Goal: Information Seeking & Learning: Learn about a topic

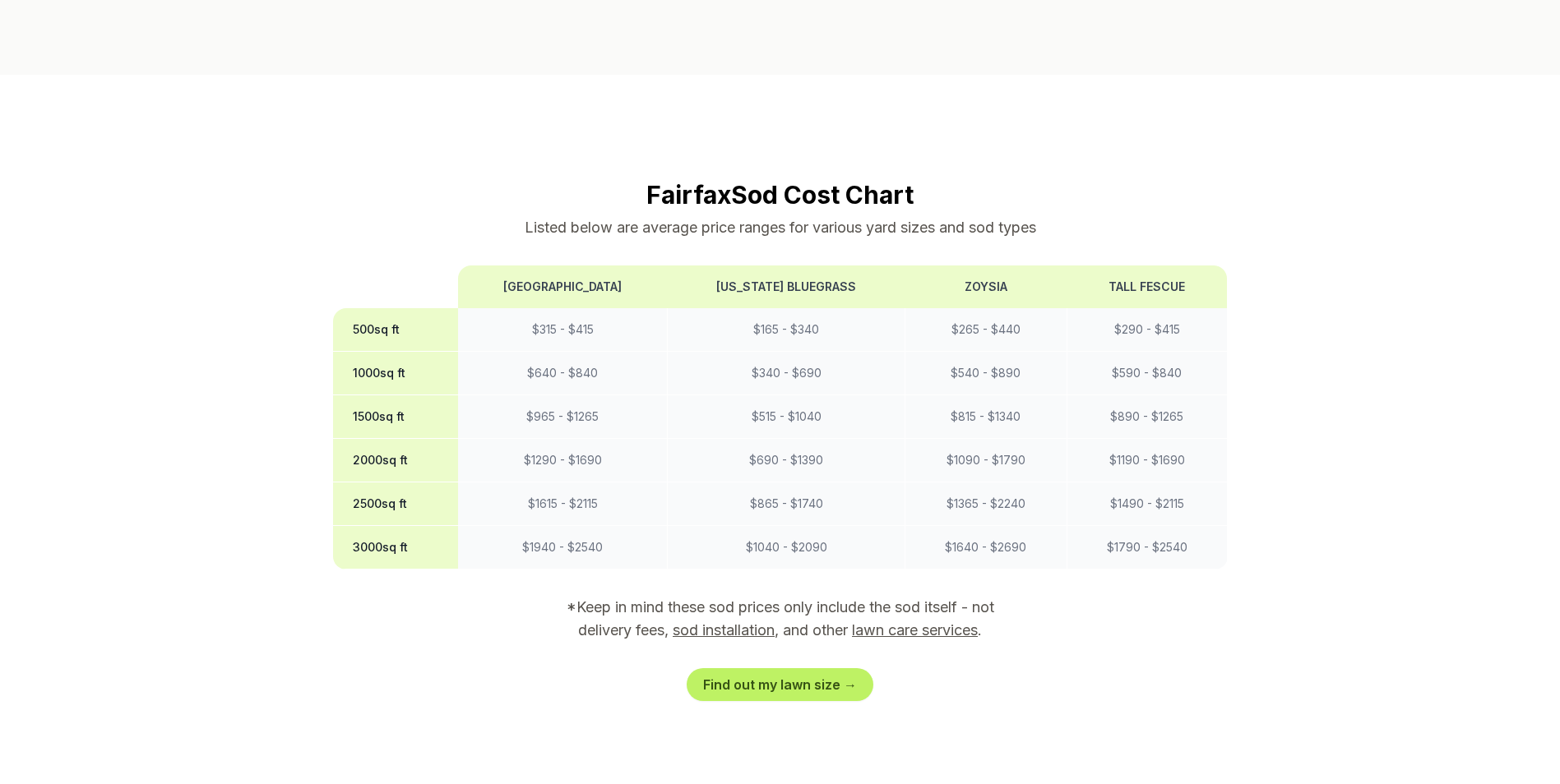
scroll to position [1314, 0]
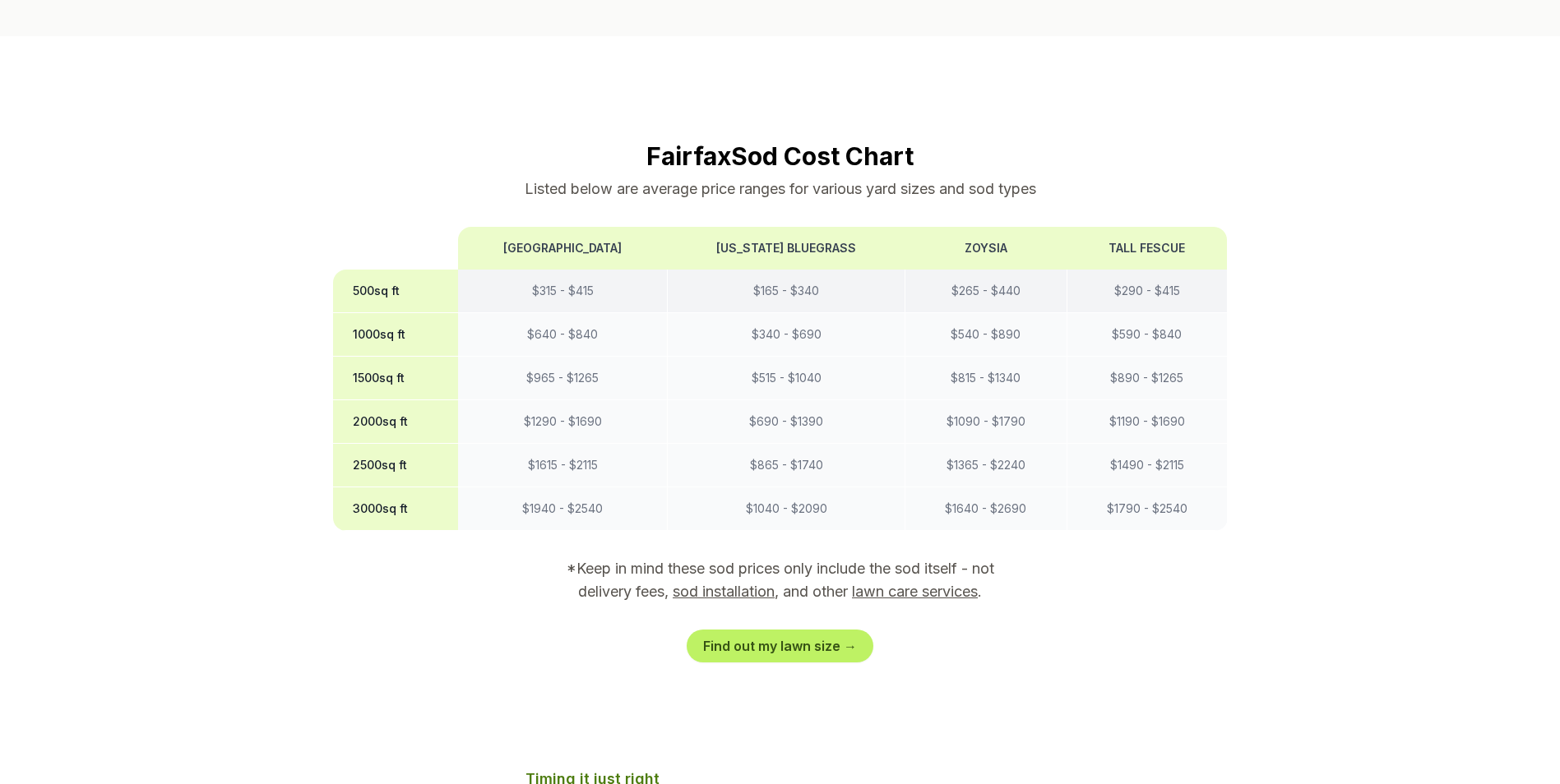
click at [1152, 269] on td "$ 290 - $ 415" at bounding box center [1147, 290] width 161 height 44
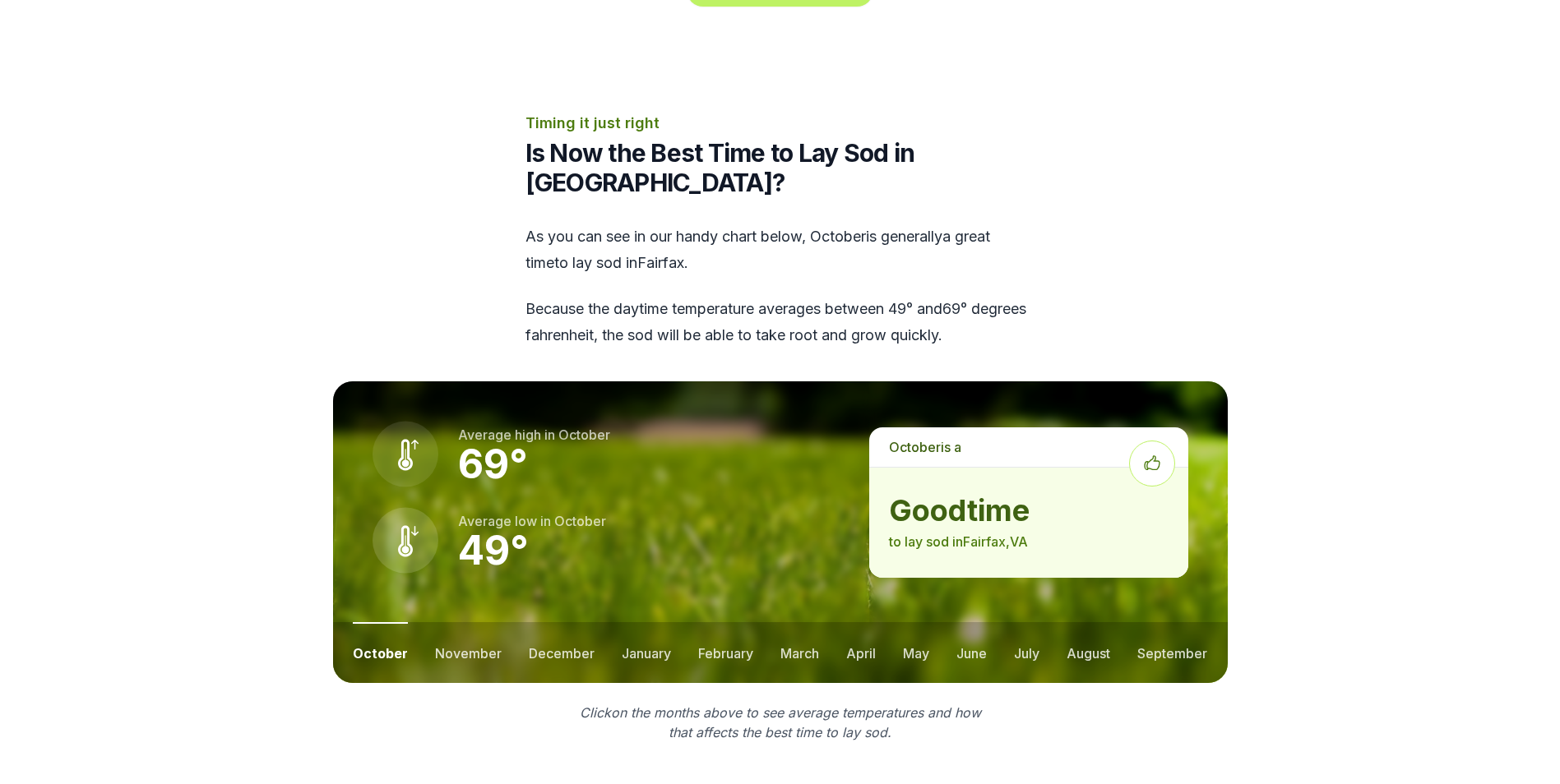
scroll to position [1973, 0]
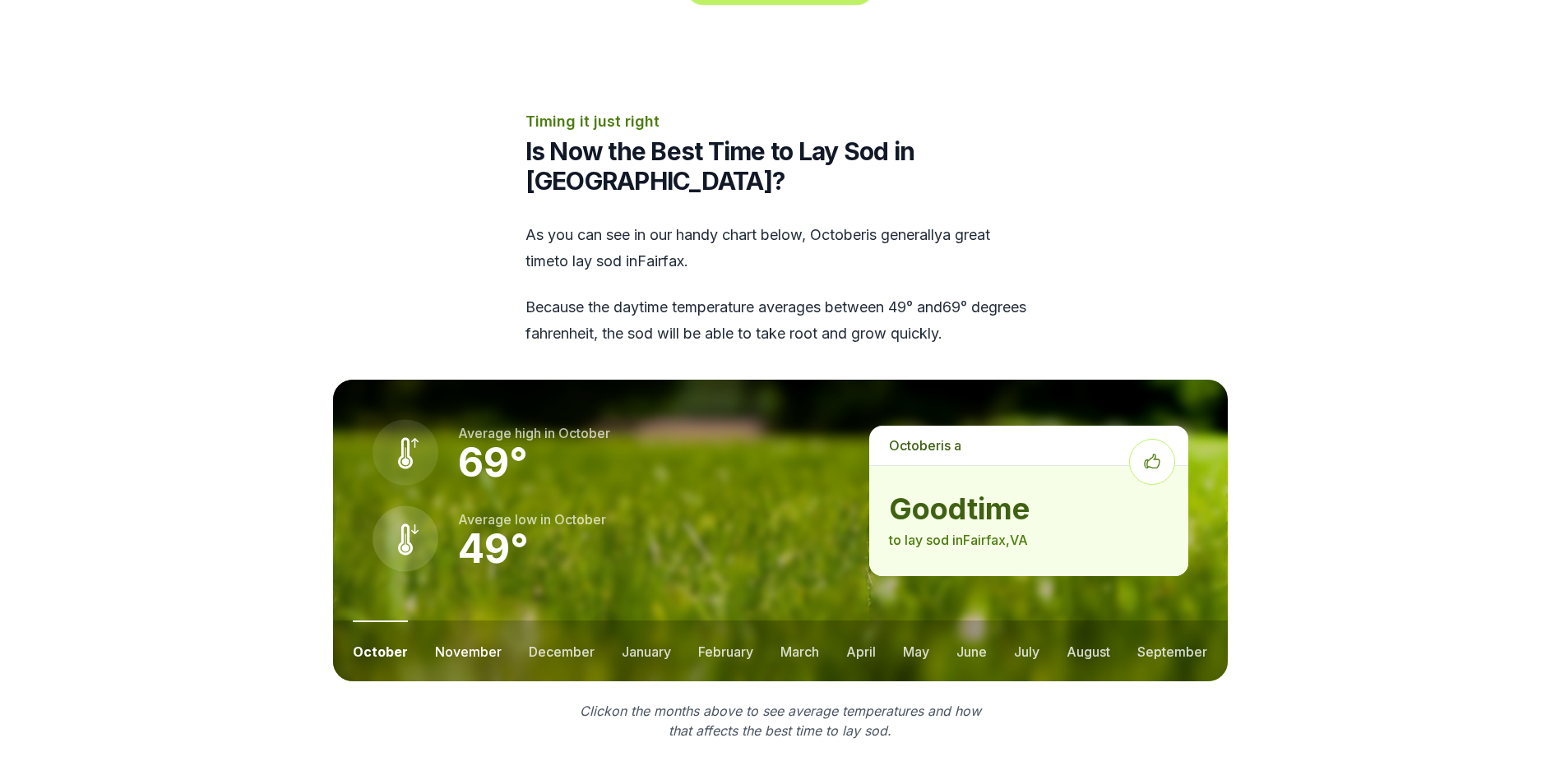
click at [472, 620] on button "november" at bounding box center [468, 650] width 67 height 61
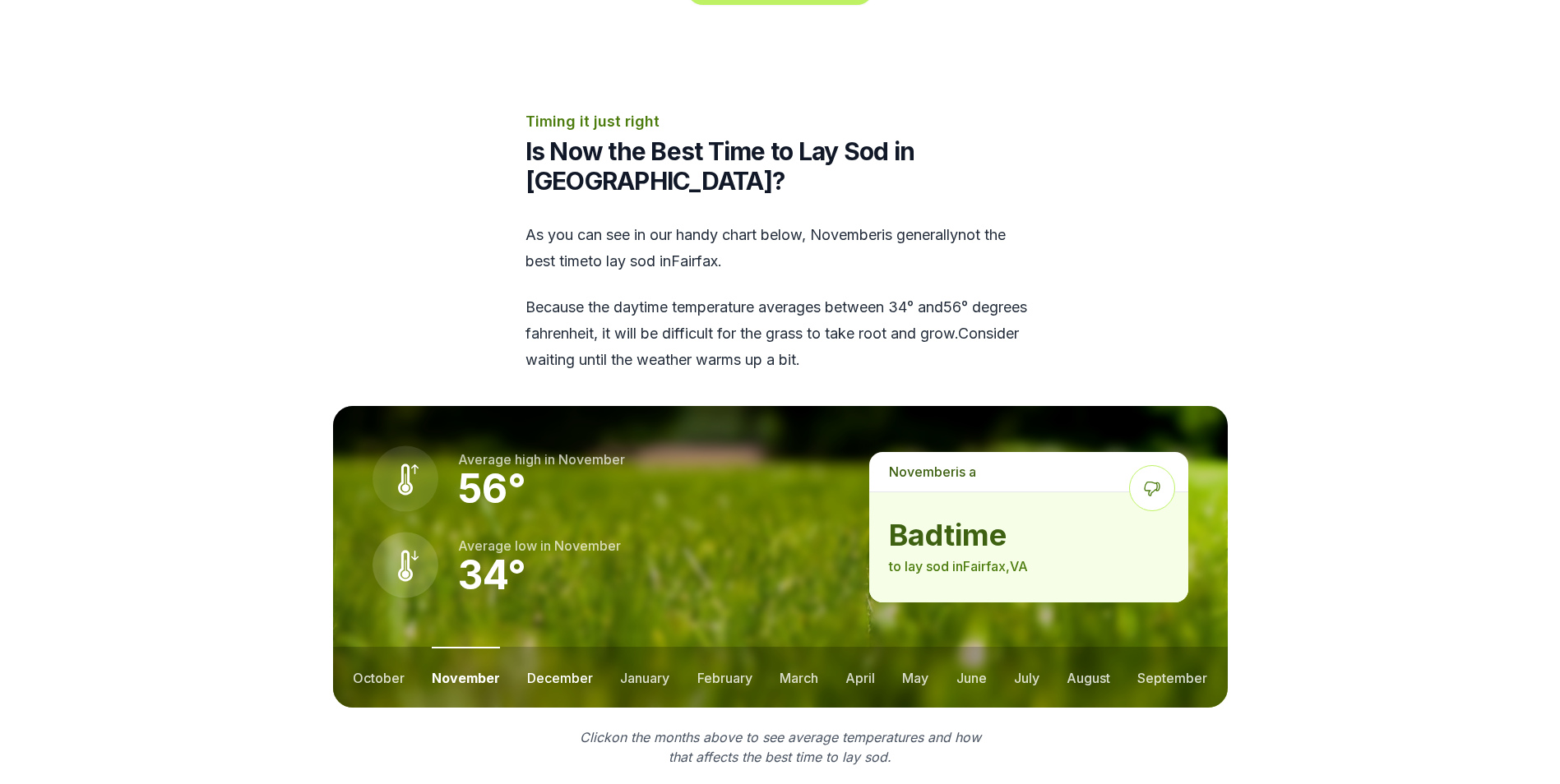
click at [576, 647] on button "december" at bounding box center [560, 677] width 66 height 61
click at [738, 647] on button "february" at bounding box center [724, 677] width 55 height 61
click at [809, 647] on button "march" at bounding box center [801, 677] width 39 height 61
click at [866, 647] on button "april" at bounding box center [861, 677] width 30 height 61
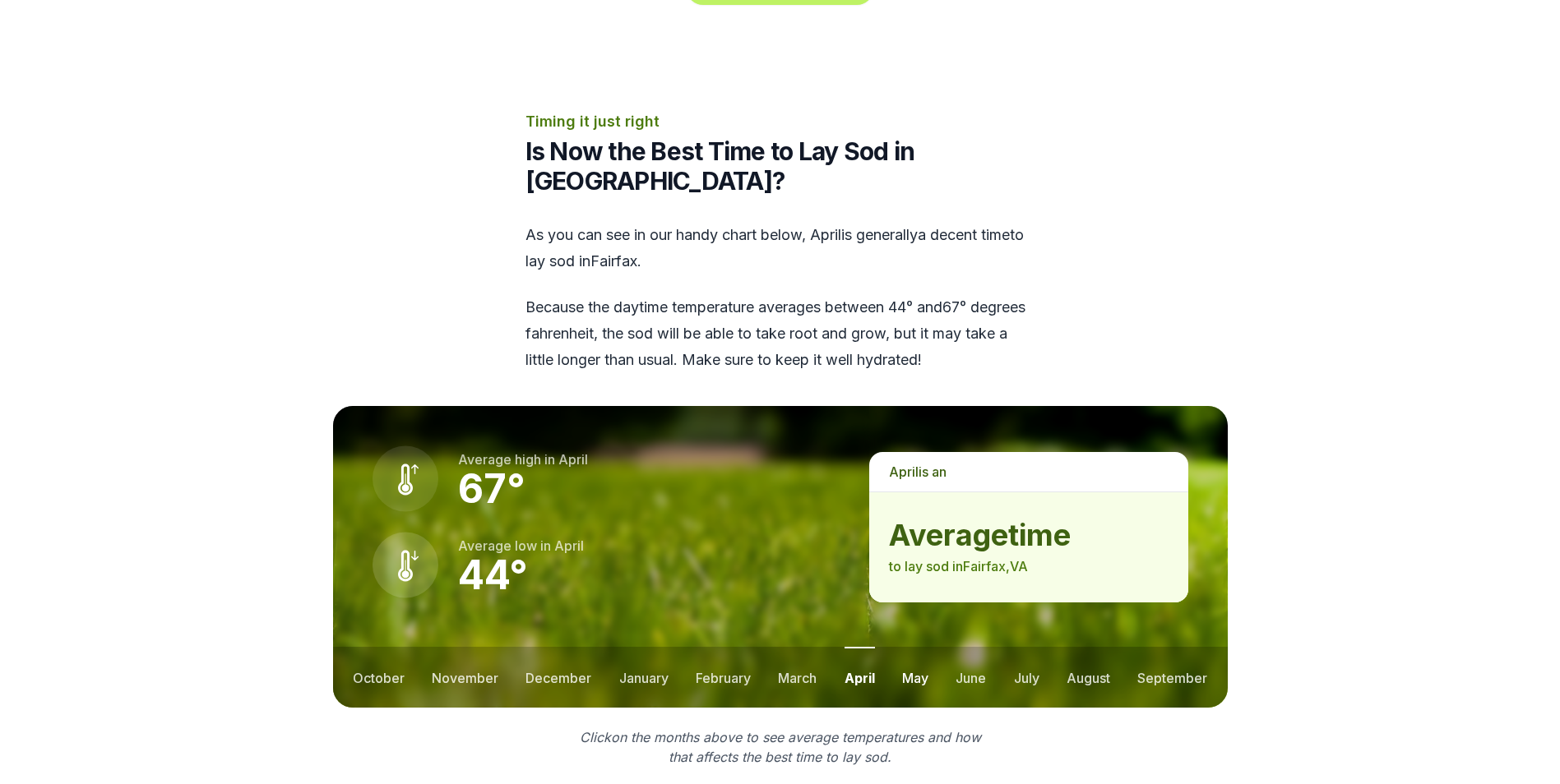
click at [902, 647] on button "may" at bounding box center [914, 677] width 26 height 61
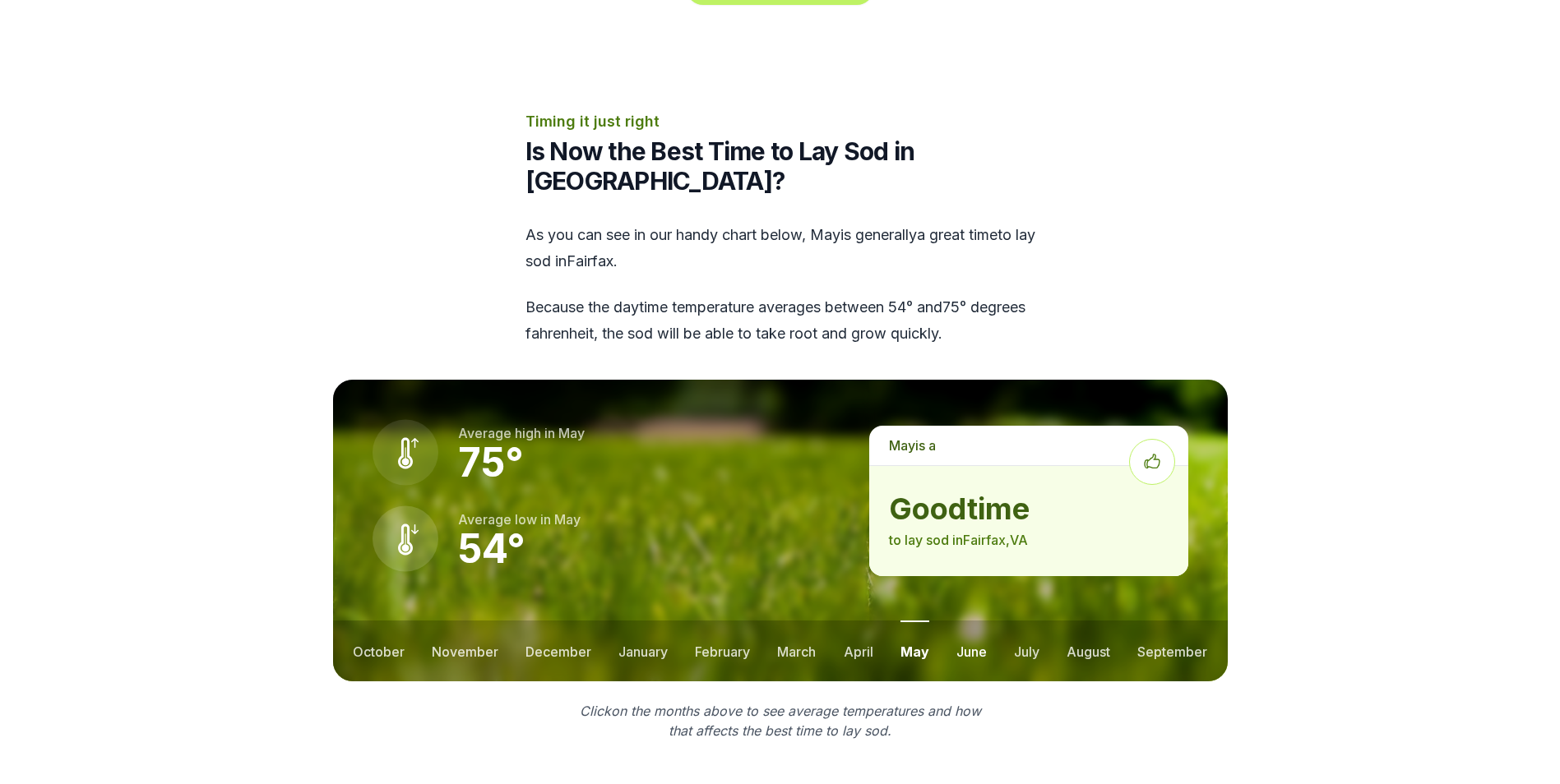
drag, startPoint x: 957, startPoint y: 593, endPoint x: 967, endPoint y: 590, distance: 10.4
click at [958, 620] on button "june" at bounding box center [970, 650] width 30 height 61
click at [1007, 620] on ul "october november december january february march april may june july august sep…" at bounding box center [780, 650] width 895 height 61
click at [1115, 620] on ul "october november december january february march april may june july august sep…" at bounding box center [780, 650] width 895 height 61
click at [1183, 620] on button "september" at bounding box center [1172, 650] width 70 height 61
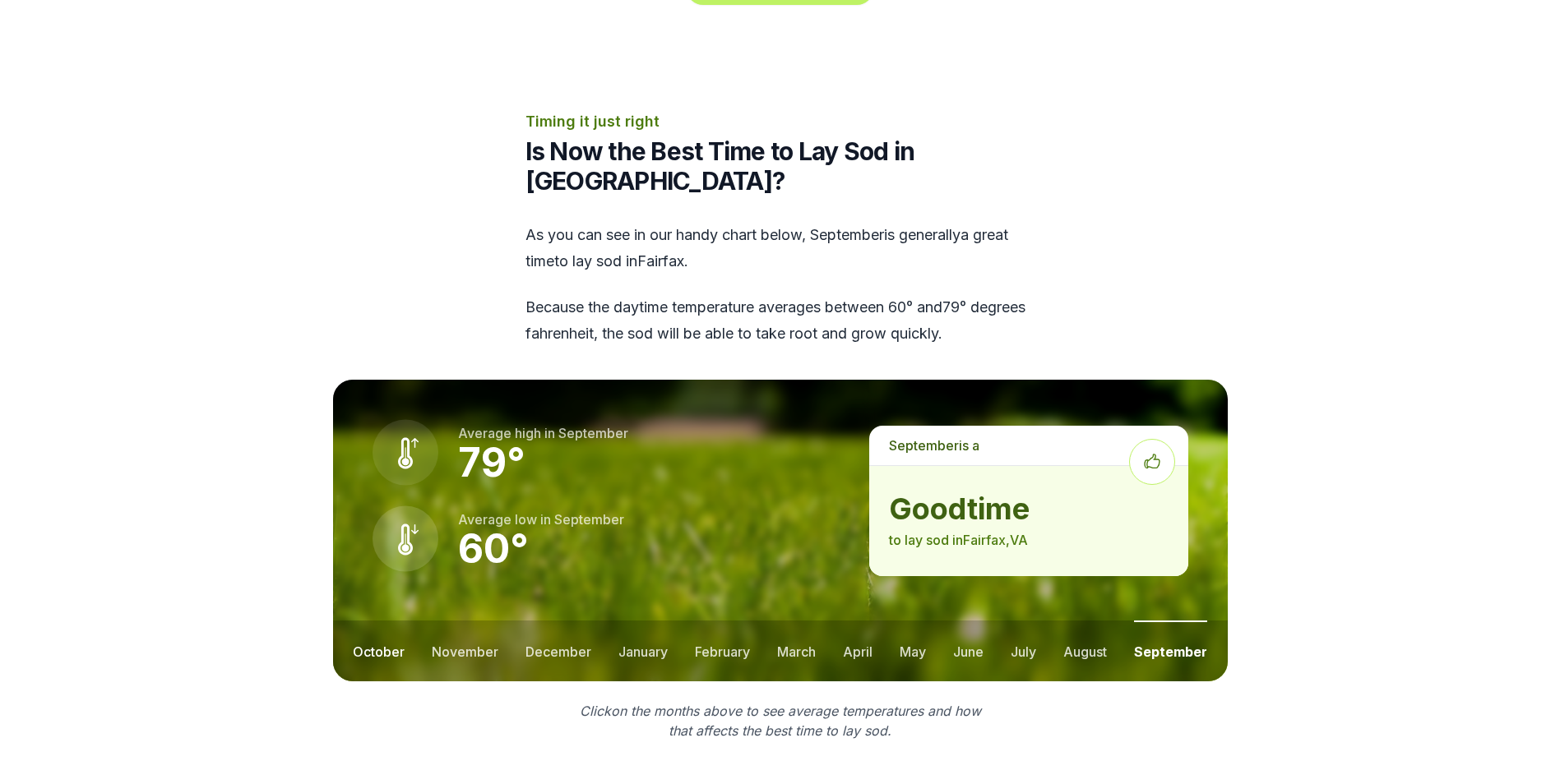
click at [387, 620] on button "october" at bounding box center [378, 650] width 51 height 61
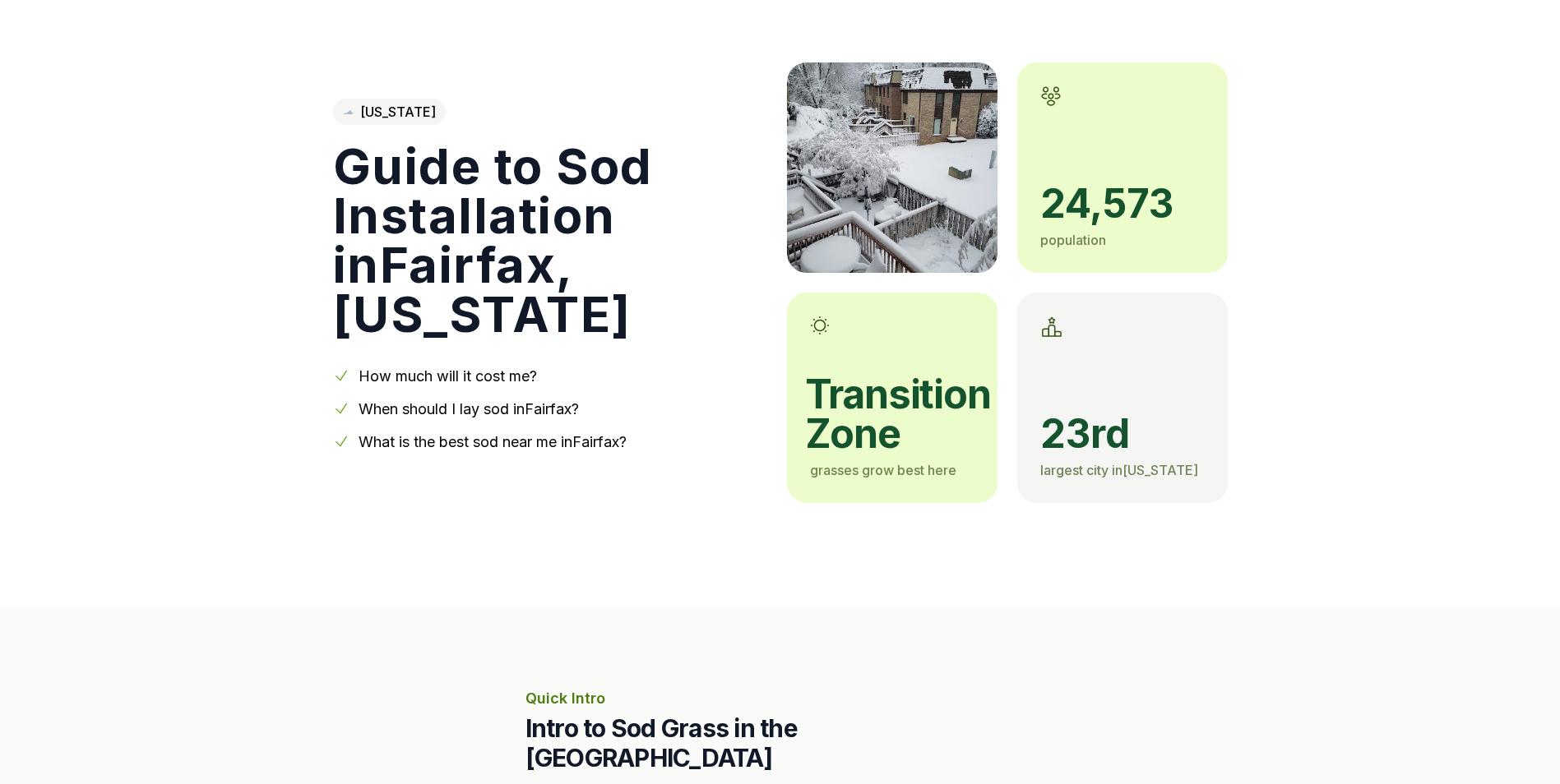
scroll to position [0, 0]
